Goal: Task Accomplishment & Management: Manage account settings

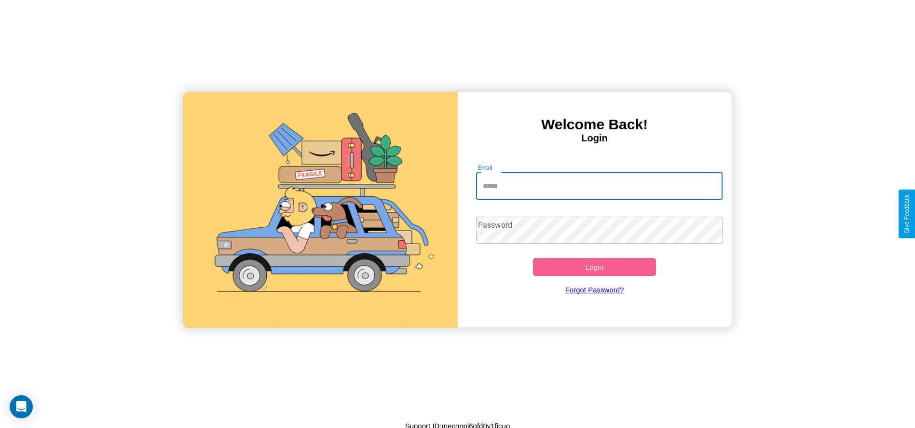
click at [599, 186] on input "Email" at bounding box center [599, 186] width 246 height 27
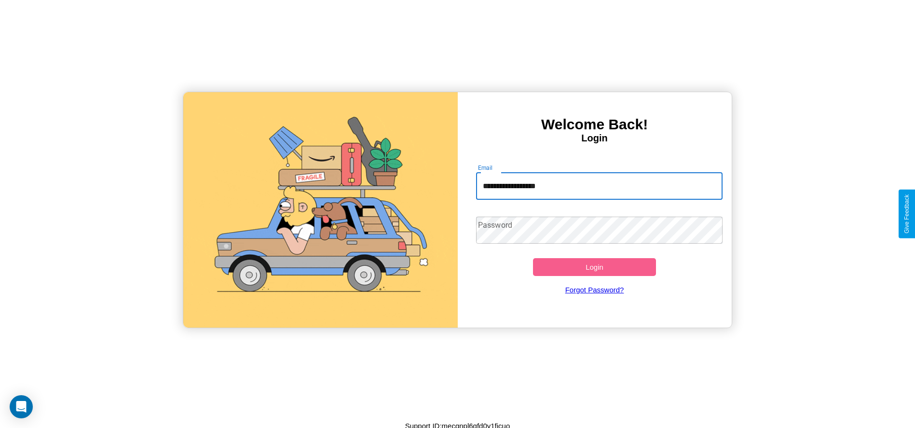
type input "**********"
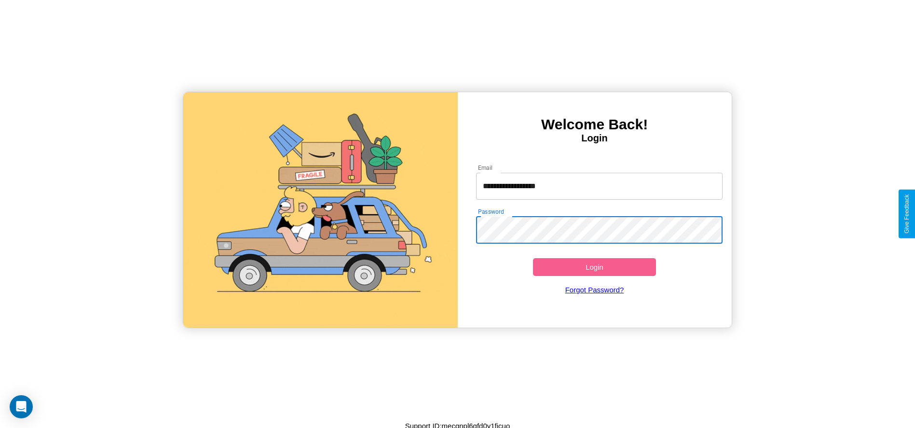
click at [594, 267] on button "Login" at bounding box center [594, 267] width 123 height 18
